Goal: Transaction & Acquisition: Purchase product/service

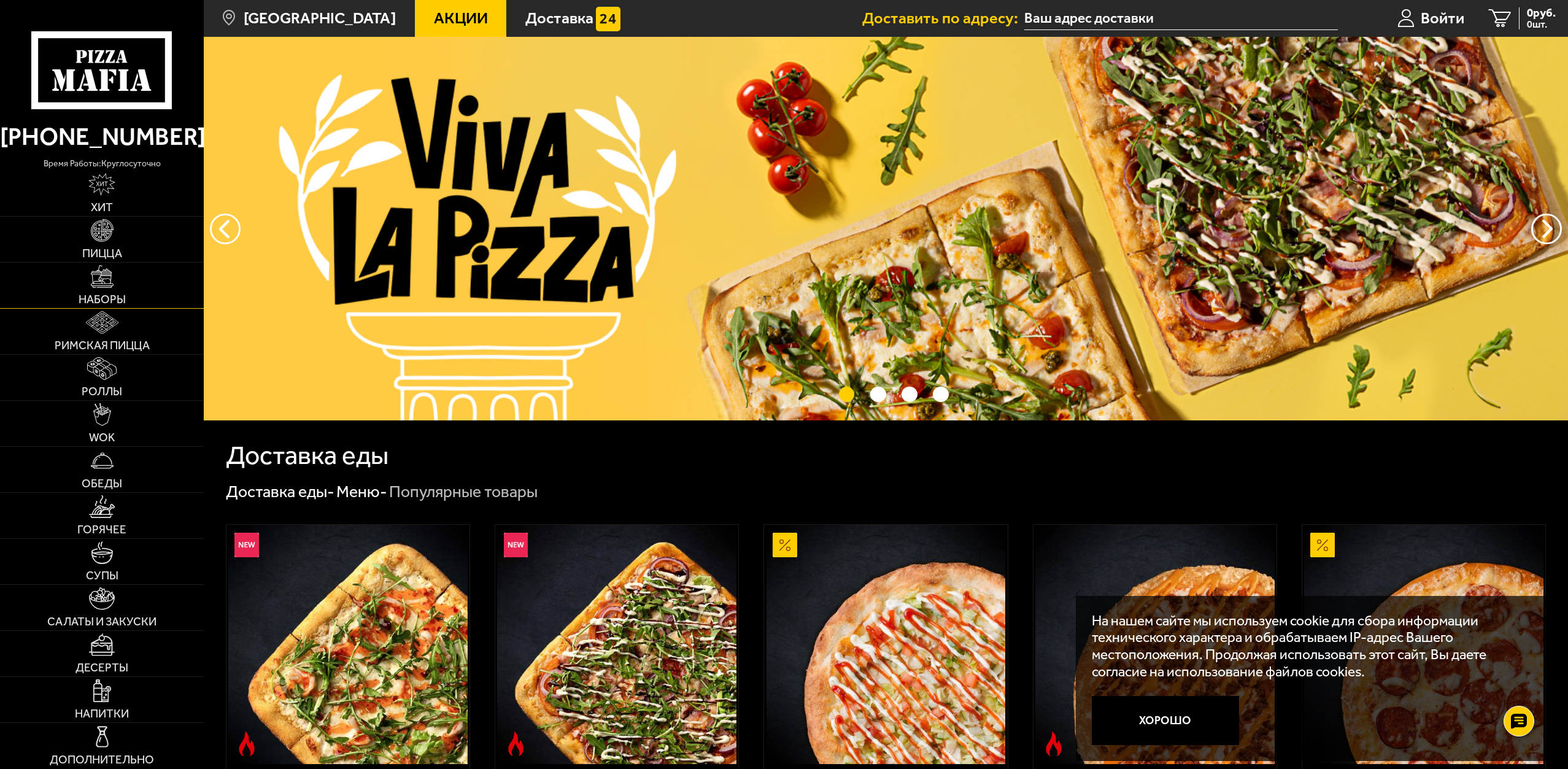
click at [119, 282] on link "Наборы" at bounding box center [102, 285] width 204 height 45
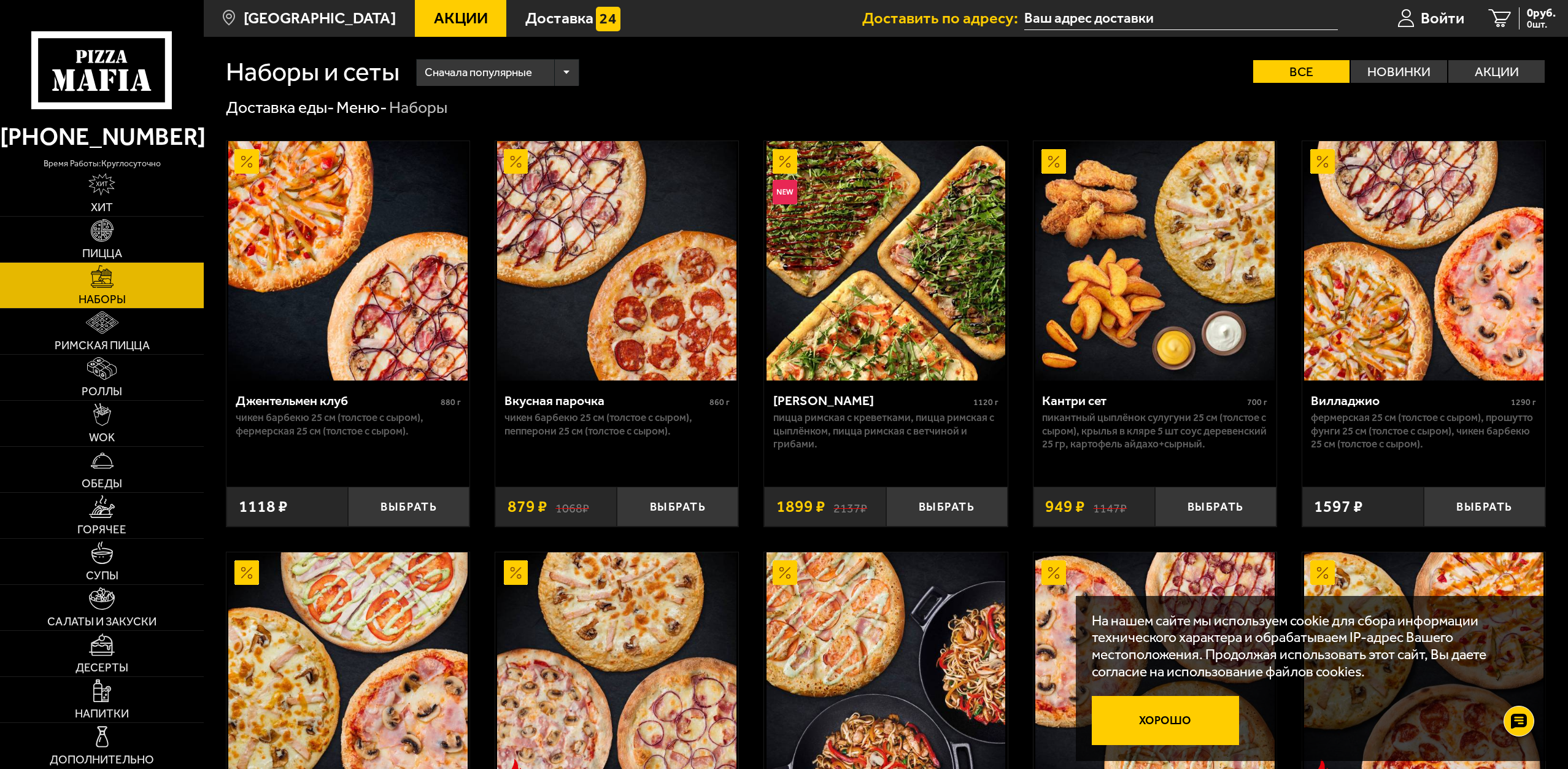
click at [1199, 725] on button "Хорошо" at bounding box center [1165, 720] width 147 height 49
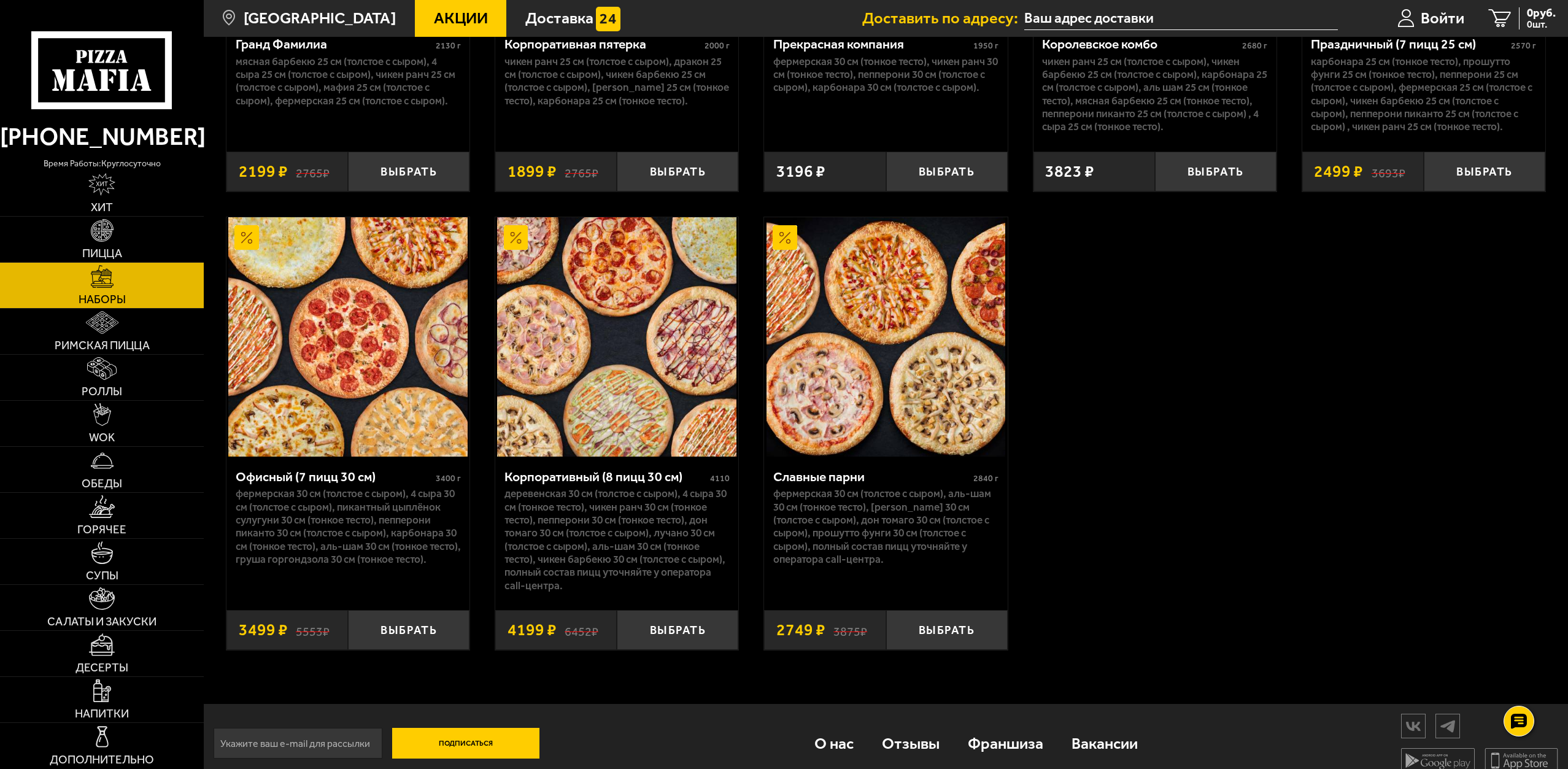
scroll to position [2454, 0]
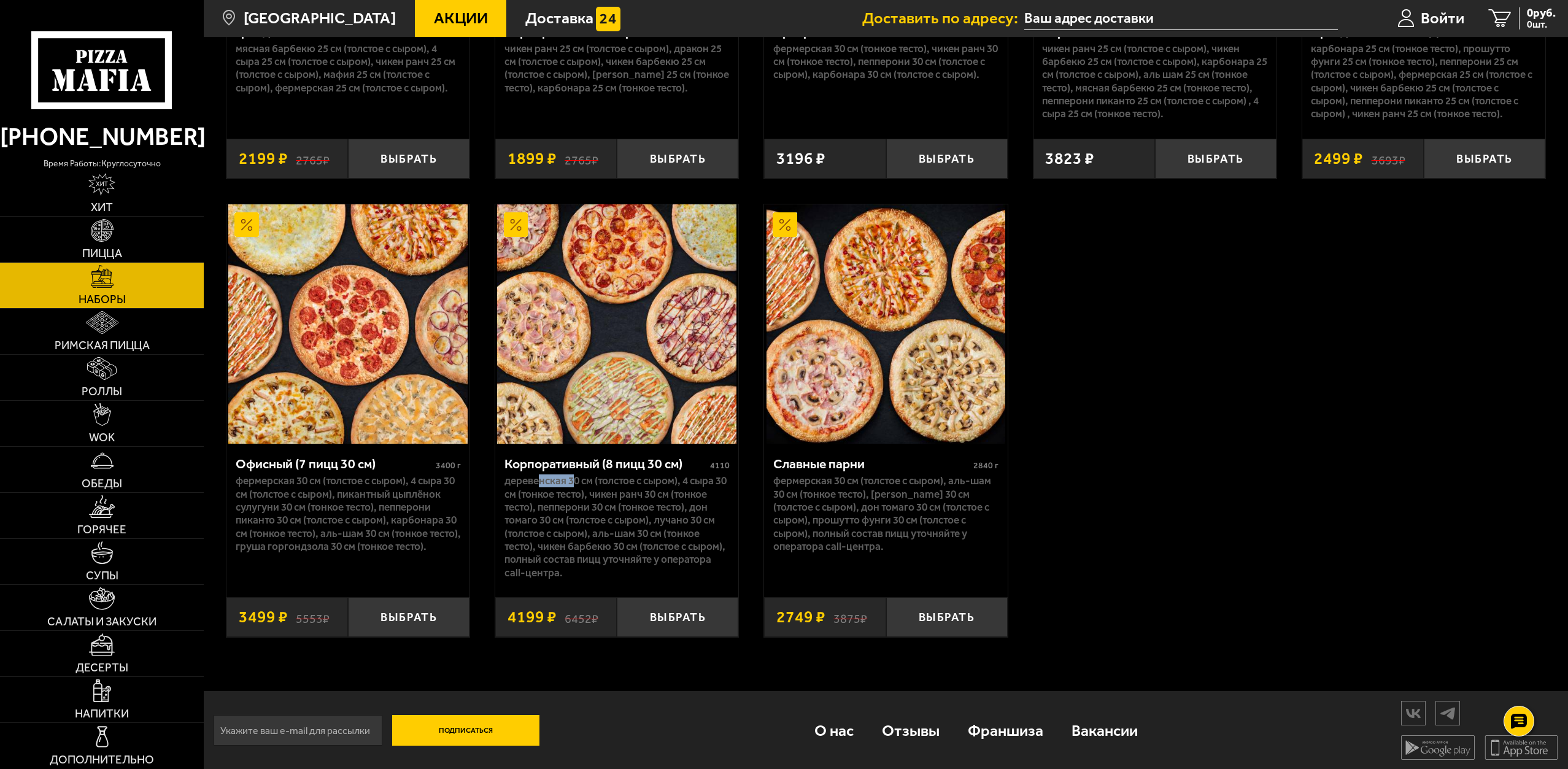
drag, startPoint x: 542, startPoint y: 487, endPoint x: 583, endPoint y: 491, distance: 41.2
click at [582, 491] on p "Деревенская 30 см (толстое с сыром), 4 сыра 30 см (тонкое тесто), Чикен Ранч 30…" at bounding box center [617, 526] width 225 height 104
click at [621, 546] on p "Деревенская 30 см (толстое с сыром), 4 сыра 30 см (тонкое тесто), Чикен Ранч 30…" at bounding box center [617, 526] width 225 height 104
click at [551, 497] on p "Деревенская 30 см (толстое с сыром), 4 сыра 30 см (тонкое тесто), Чикен Ранч 30…" at bounding box center [617, 526] width 225 height 104
